Goal: Communication & Community: Answer question/provide support

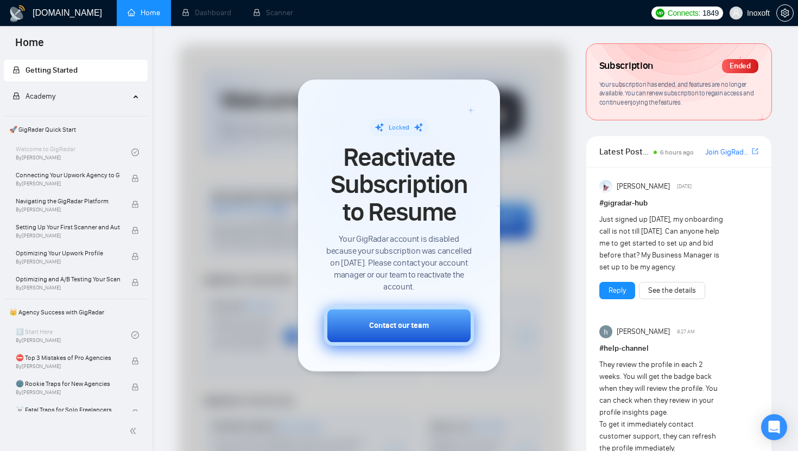
click at [390, 324] on div "Contact our team" at bounding box center [399, 326] width 60 height 11
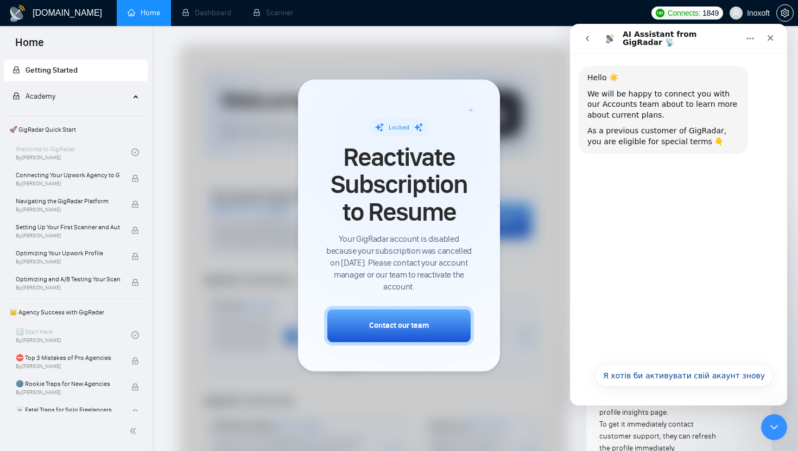
click at [87, 99] on span "Academy" at bounding box center [70, 97] width 117 height 22
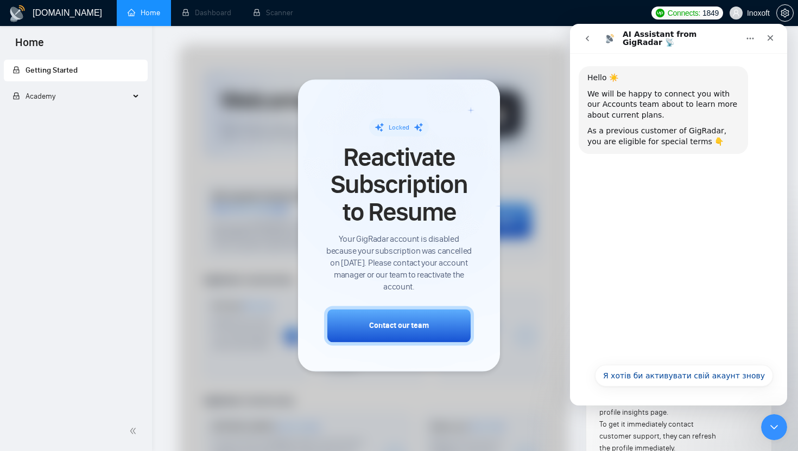
click at [87, 99] on span "Academy" at bounding box center [70, 97] width 117 height 22
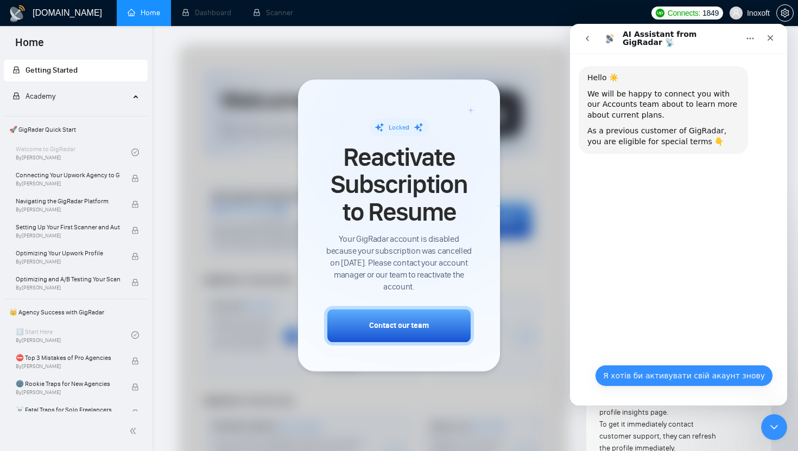
click at [677, 382] on button "Я хотів би активувати свій акаунт знову" at bounding box center [684, 376] width 178 height 22
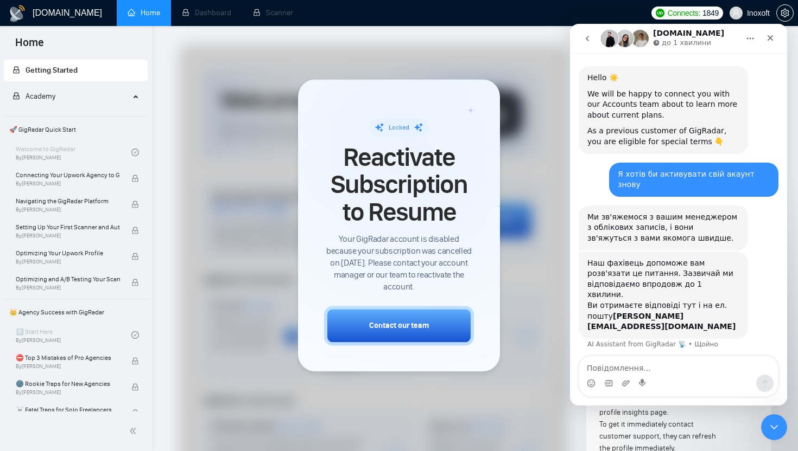
scroll to position [4, 0]
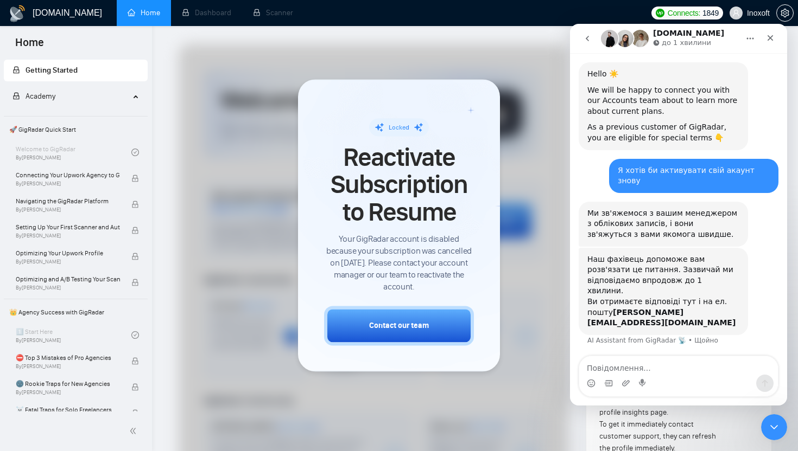
type textarea "H"
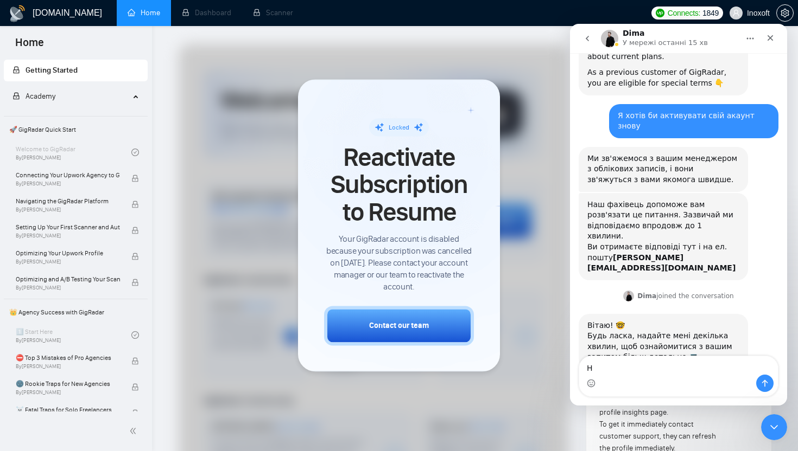
scroll to position [62, 0]
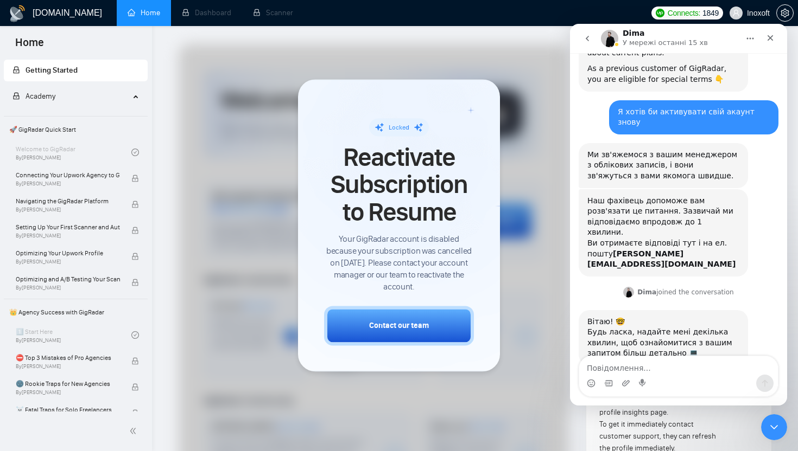
type textarea "G"
type textarea "п"
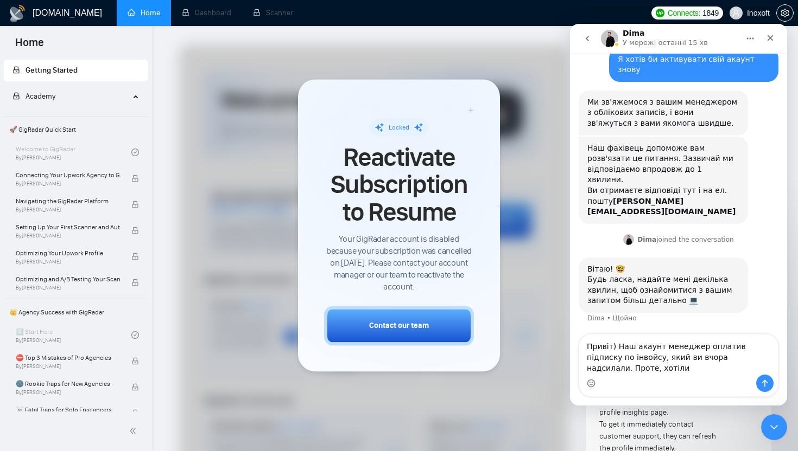
scroll to position [126, 0]
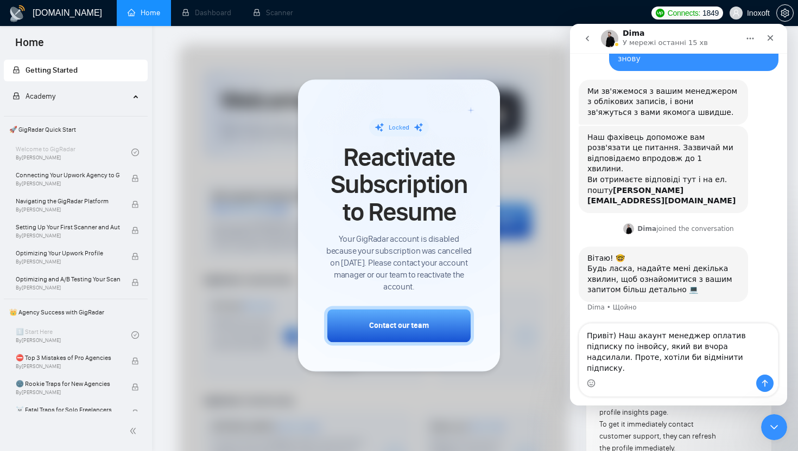
drag, startPoint x: 703, startPoint y: 373, endPoint x: 585, endPoint y: 346, distance: 120.7
click at [585, 346] on textarea "Привіт) Наш акаунт менеджер оплатив підписку по інвойсу, який ви вчора надсилал…" at bounding box center [678, 349] width 199 height 51
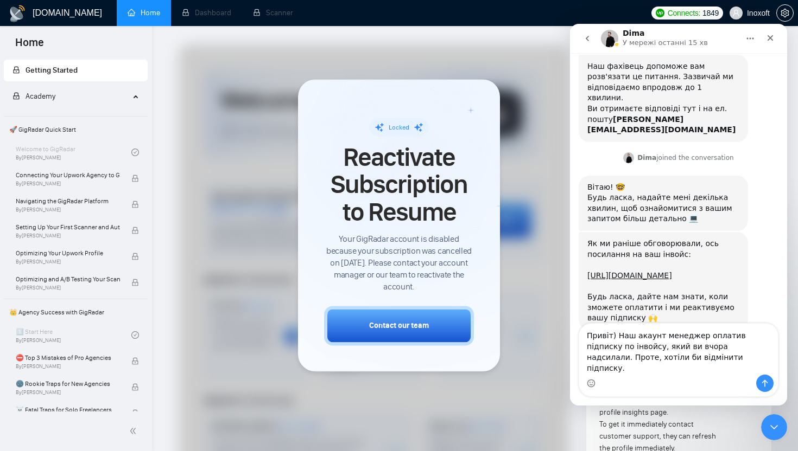
scroll to position [226, 0]
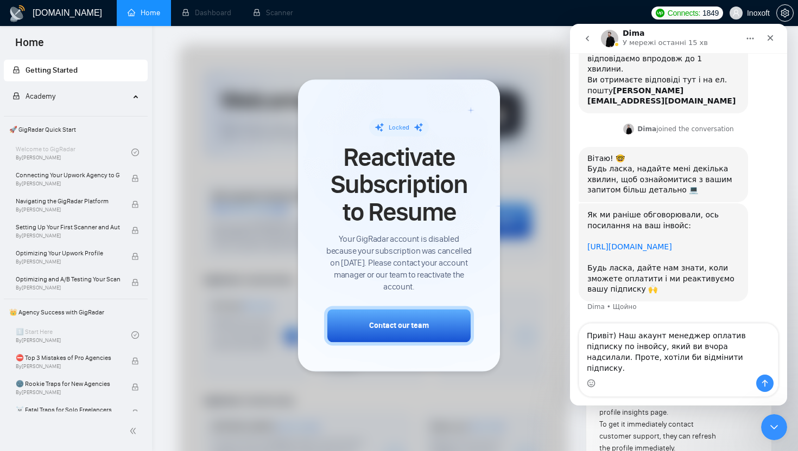
click at [607, 243] on link "[URL][DOMAIN_NAME]" at bounding box center [629, 247] width 85 height 9
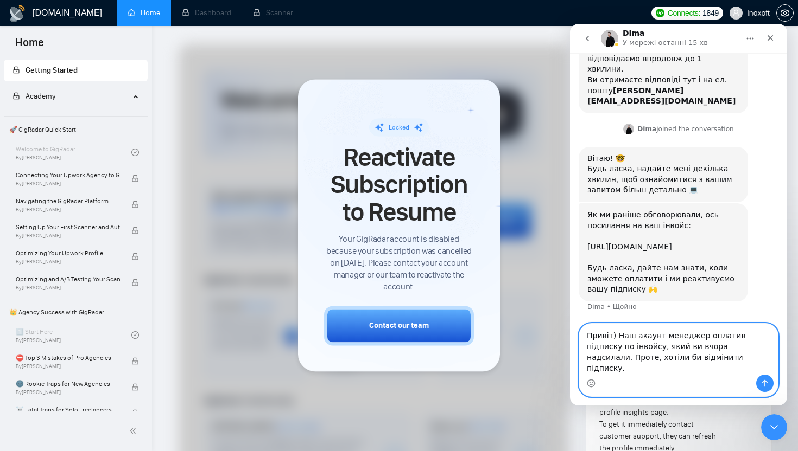
click at [700, 371] on textarea "Привіт) Наш акаунт менеджер оплатив підписку по інвойсу, який ви вчора надсилал…" at bounding box center [678, 349] width 199 height 51
type textarea "Привіт) Наш акаунт менеджер оплатив підписку по інвойсу, який ви вчора надсилал…"
click at [769, 381] on button "Надіслати повідомлення…" at bounding box center [764, 383] width 17 height 17
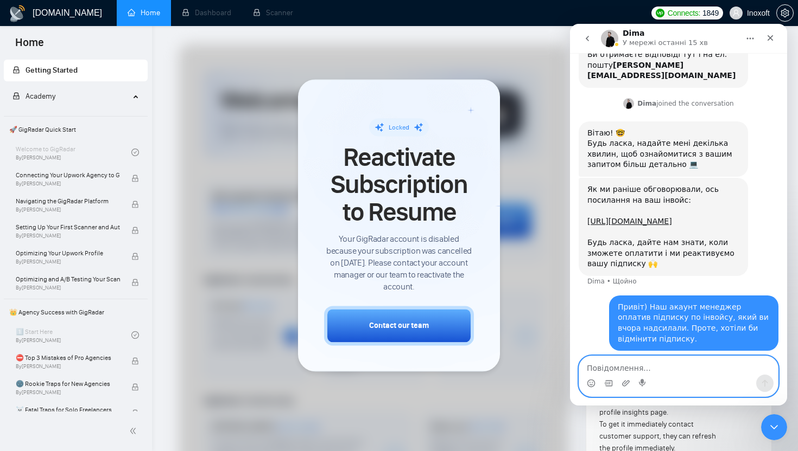
scroll to position [269, 0]
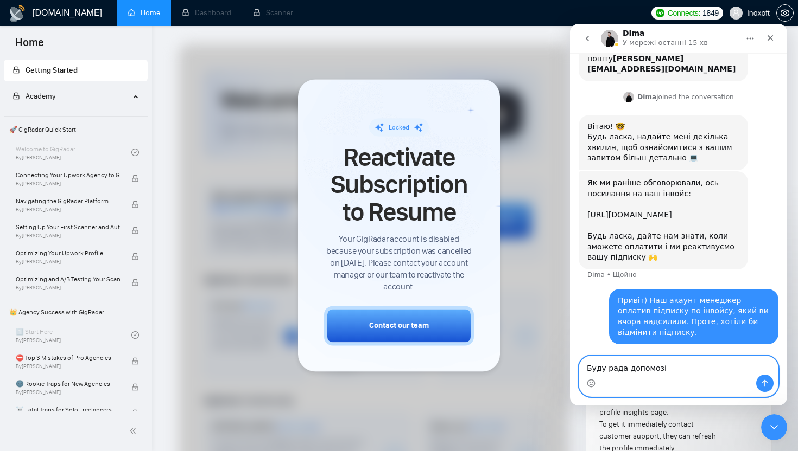
type textarea "Буду рада допомозі."
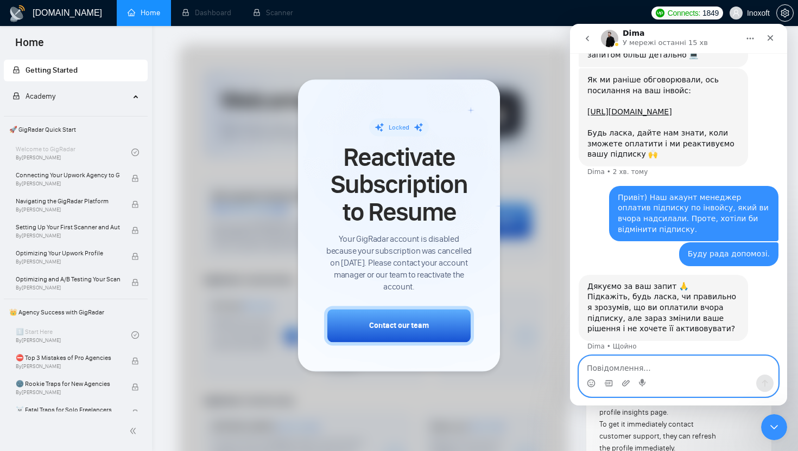
scroll to position [379, 0]
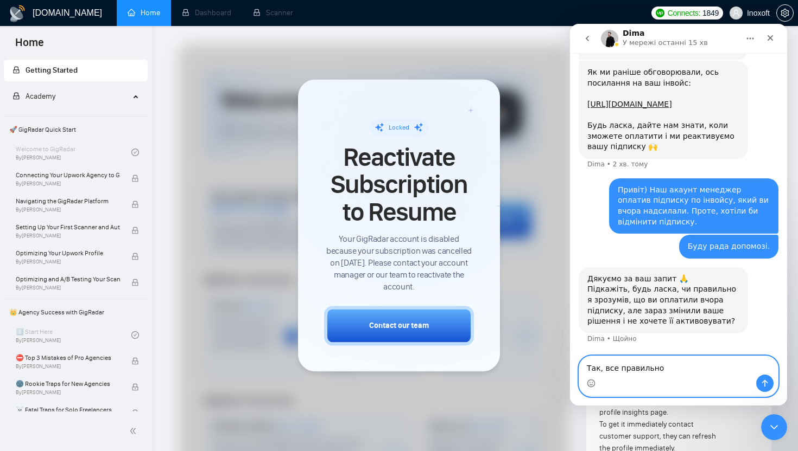
type textarea "Так, все правильно."
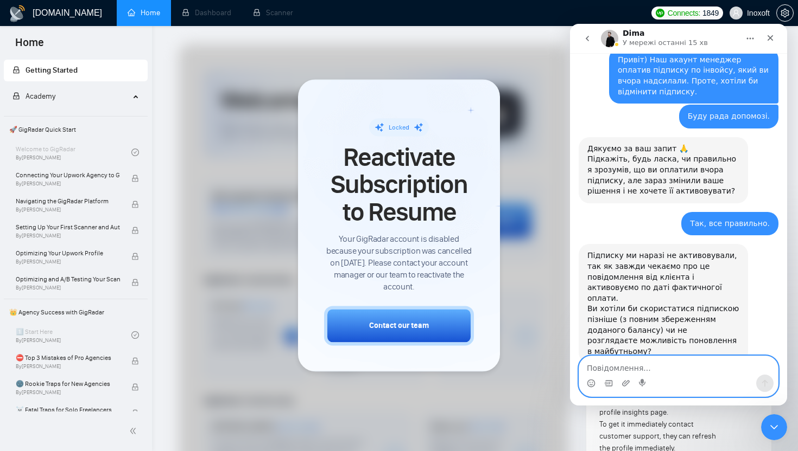
scroll to position [518, 0]
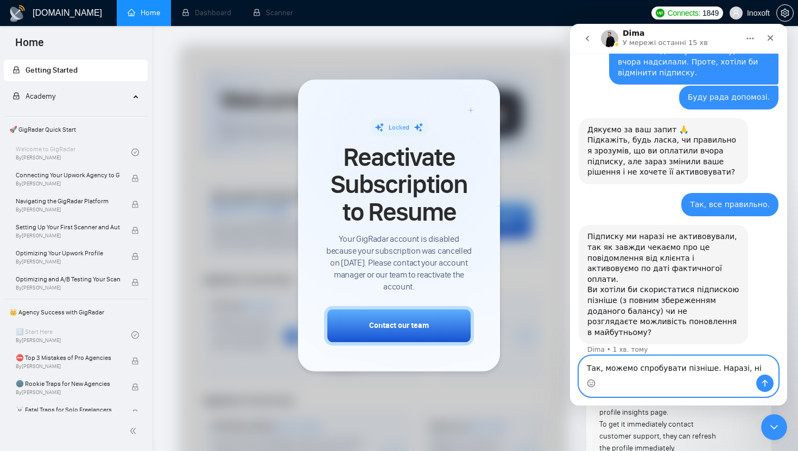
type textarea "Так, можемо спробувати пізніше. Наразі, ні."
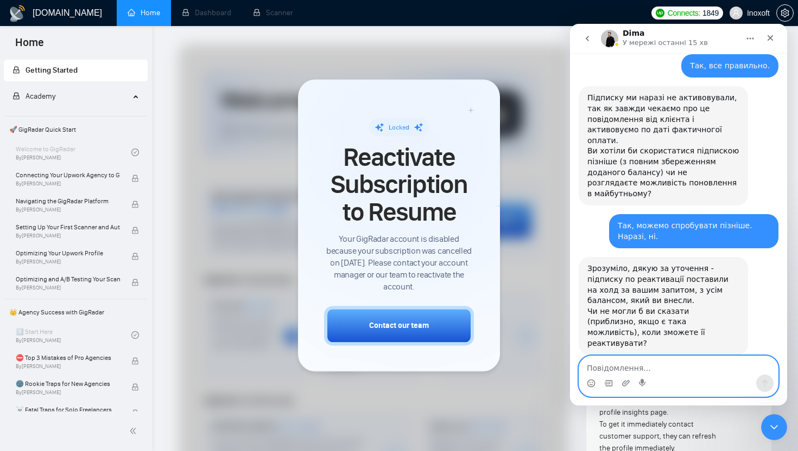
scroll to position [657, 0]
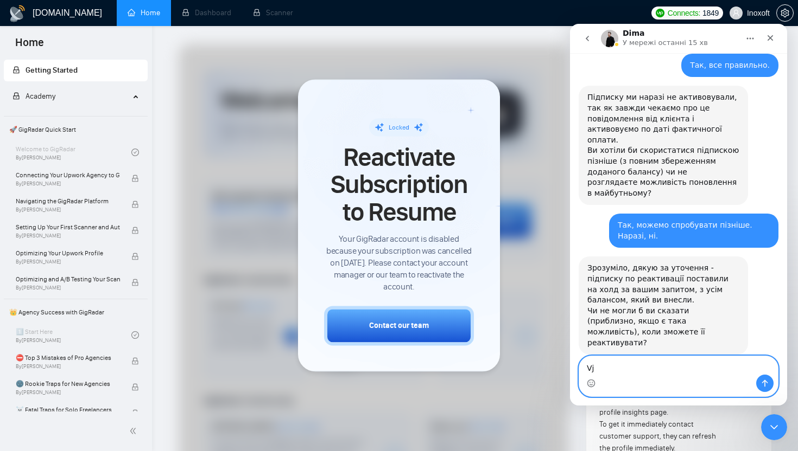
type textarea "V"
type textarea "н"
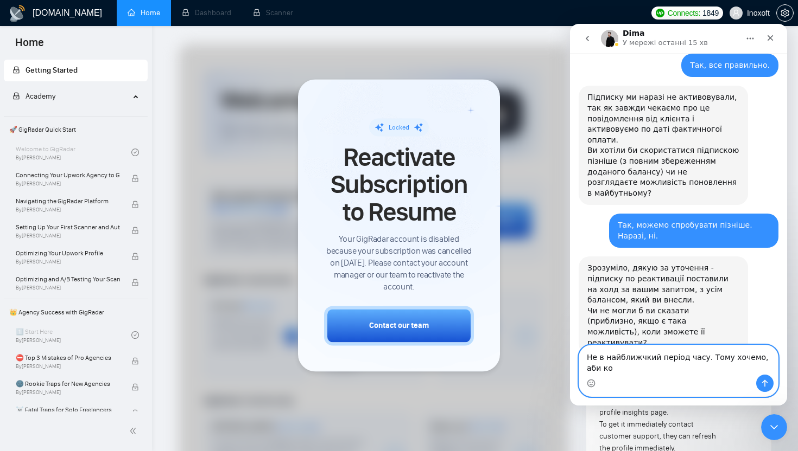
scroll to position [668, 0]
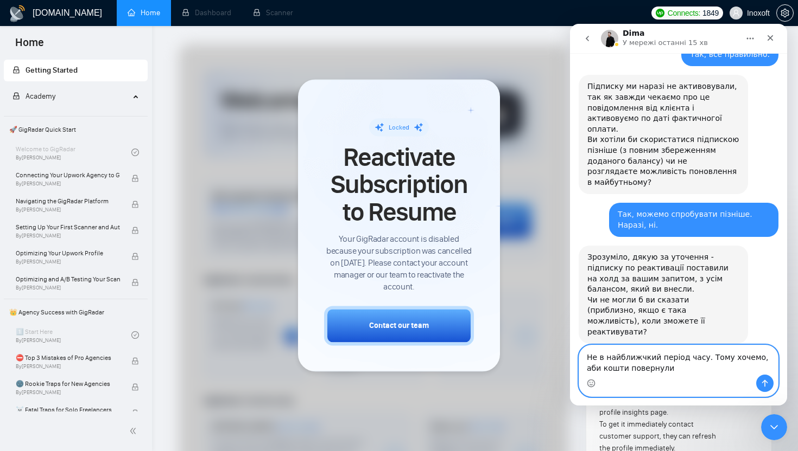
type textarea "Не в найближчкий період часу. Тому хочемо, аби кошти повернули."
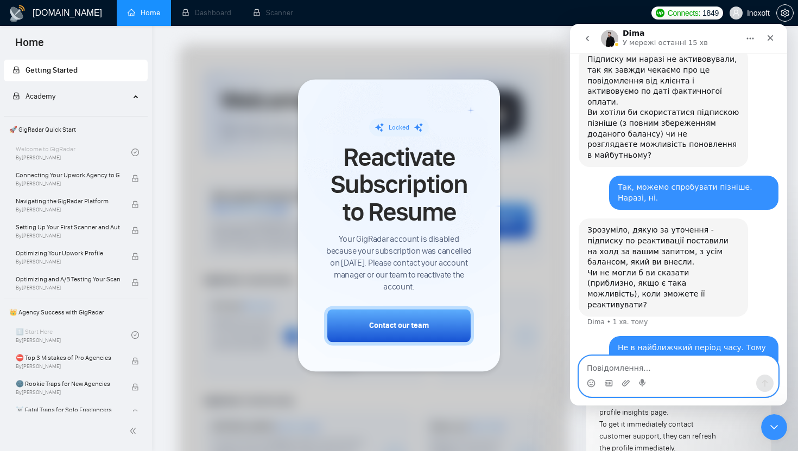
scroll to position [700, 0]
